Goal: Task Accomplishment & Management: Manage account settings

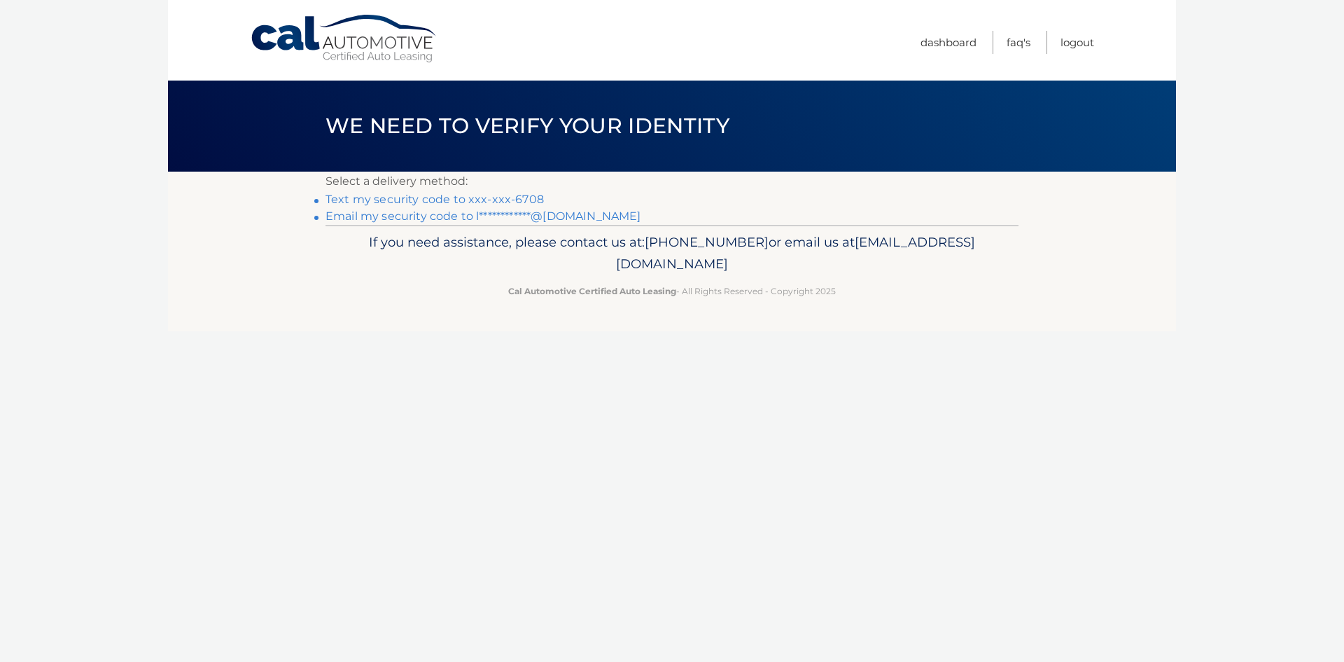
click at [532, 197] on link "Text my security code to xxx-xxx-6708" at bounding box center [435, 199] width 218 height 13
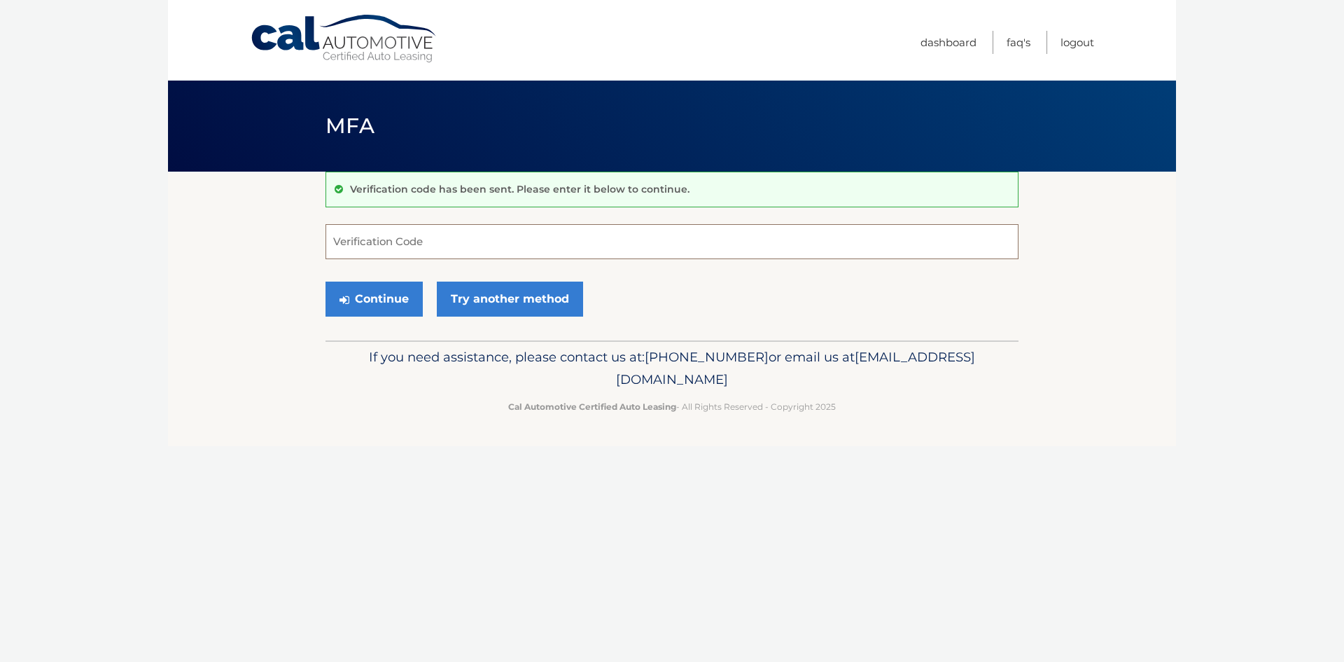
click at [541, 249] on input "Verification Code" at bounding box center [672, 241] width 693 height 35
type input "207347"
click at [326, 281] on button "Continue" at bounding box center [374, 298] width 97 height 35
